Goal: Check status: Check status

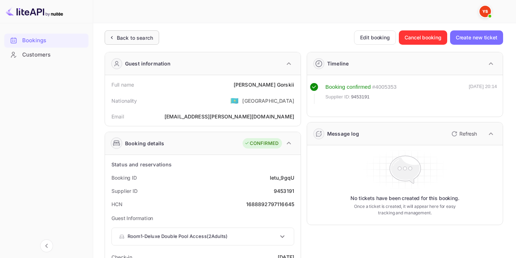
click at [158, 41] on div "Back to search" at bounding box center [132, 37] width 54 height 14
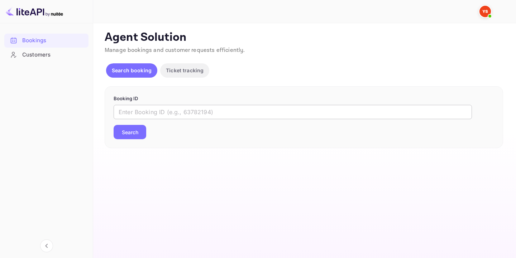
click at [183, 110] on input "text" at bounding box center [293, 112] width 358 height 14
paste input "9831371"
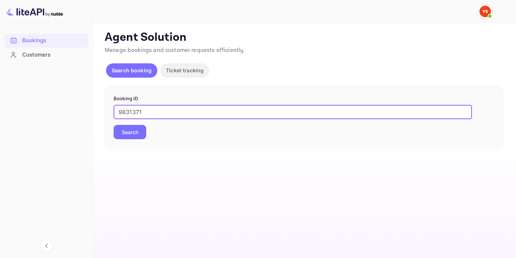
type input "9831371"
click at [129, 134] on button "Search" at bounding box center [130, 132] width 33 height 14
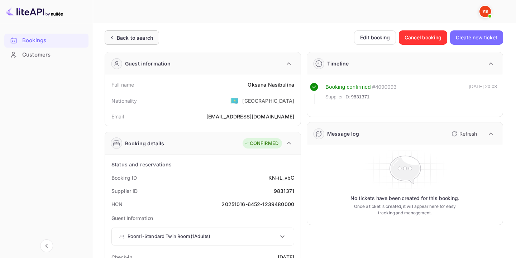
click at [145, 32] on div "Back to search" at bounding box center [132, 37] width 54 height 14
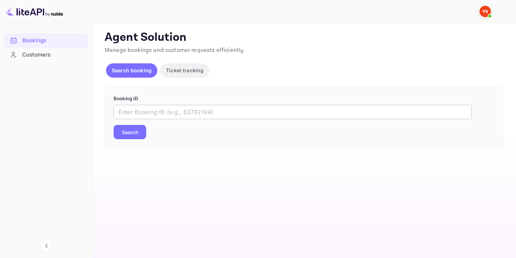
click at [170, 105] on input "text" at bounding box center [293, 112] width 358 height 14
paste input "1712282"
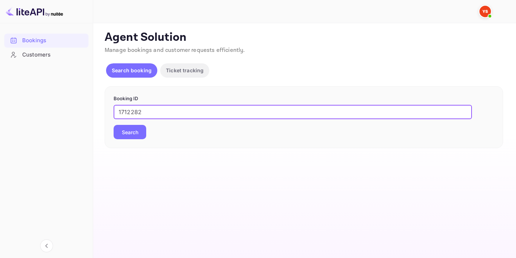
type input "1712282"
click at [132, 134] on button "Search" at bounding box center [130, 132] width 33 height 14
